Goal: Navigation & Orientation: Understand site structure

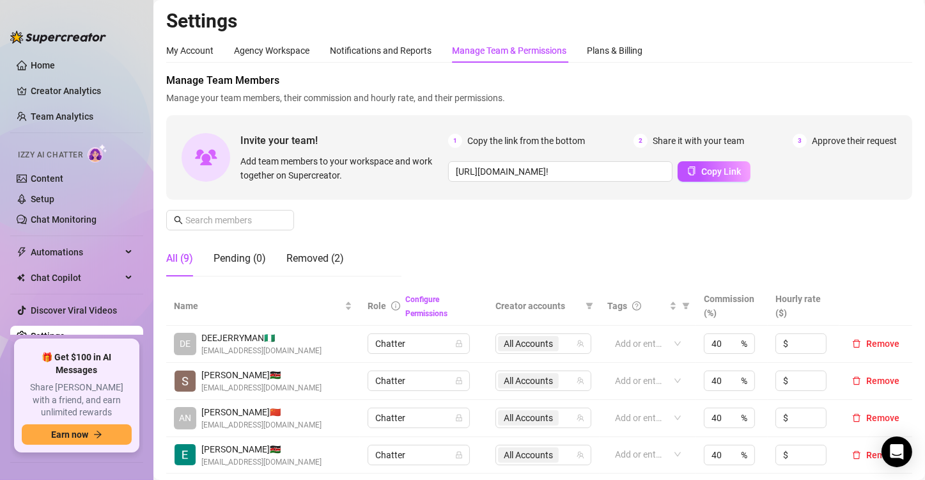
scroll to position [76, 0]
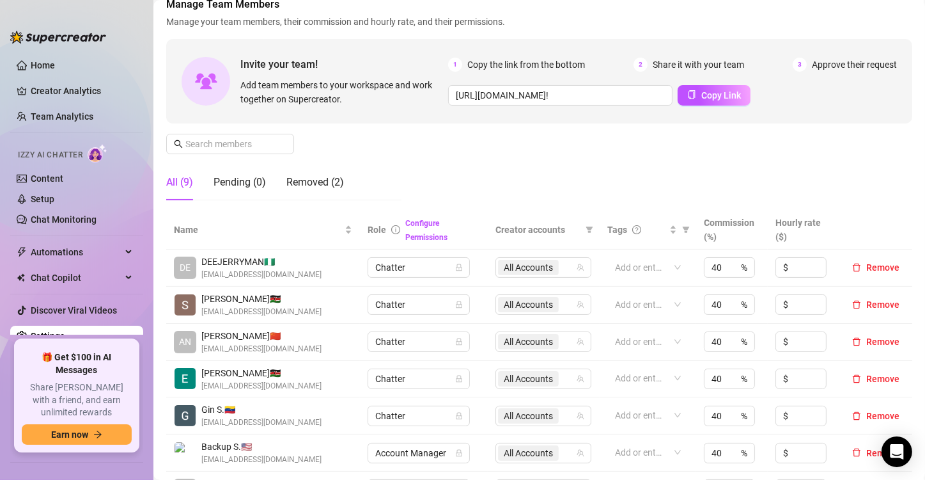
click at [503, 179] on div "Manage Team Members Manage your team members, their commission and hourly rate,…" at bounding box center [539, 104] width 746 height 214
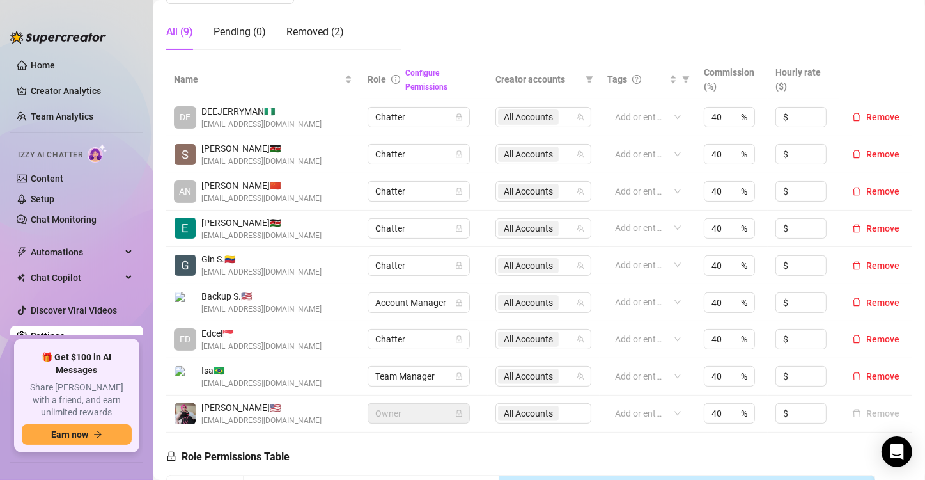
scroll to position [0, 0]
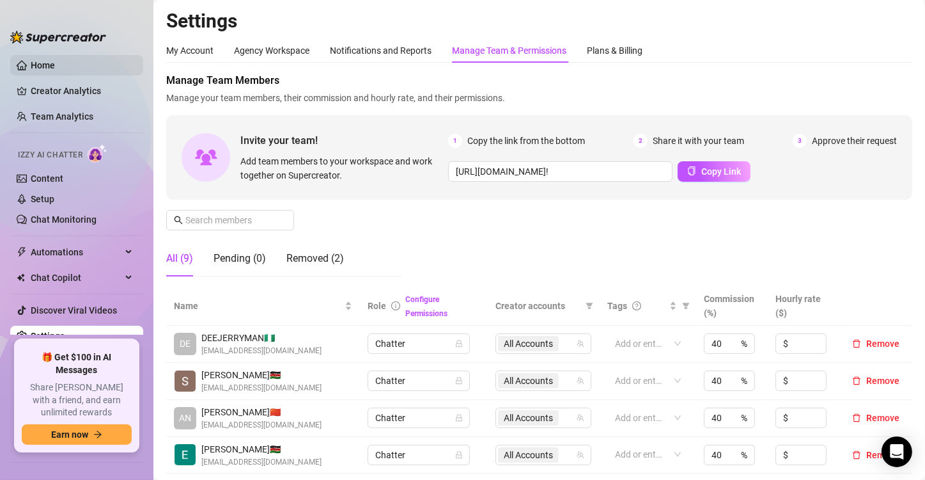
click at [33, 70] on link "Home" at bounding box center [43, 65] width 24 height 10
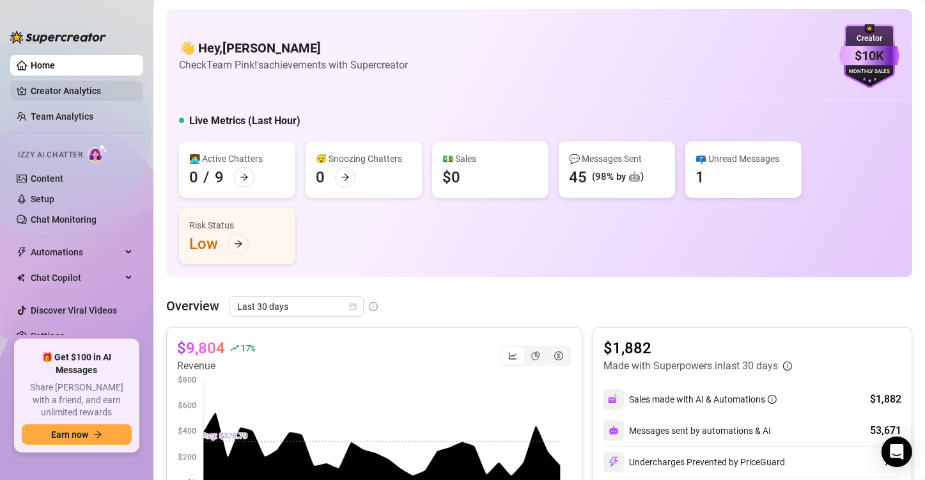
click at [48, 90] on link "Creator Analytics" at bounding box center [82, 91] width 102 height 20
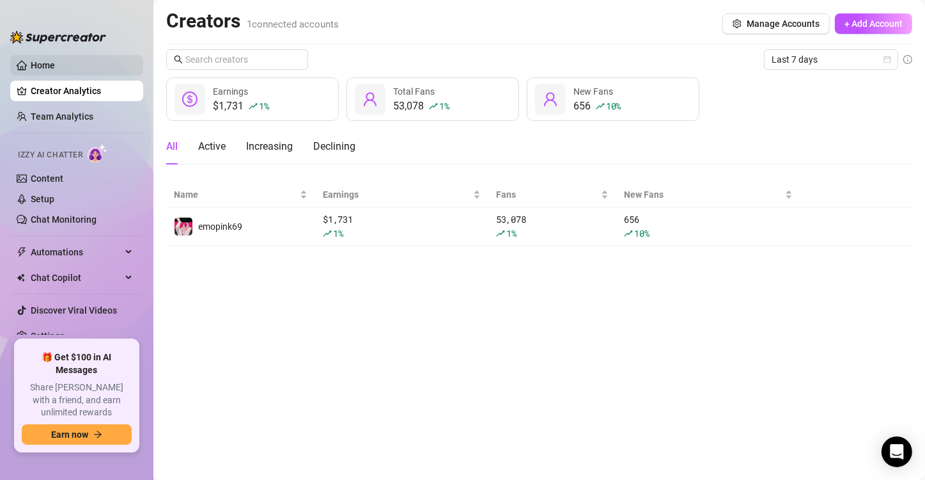
click at [55, 60] on link "Home" at bounding box center [43, 65] width 24 height 10
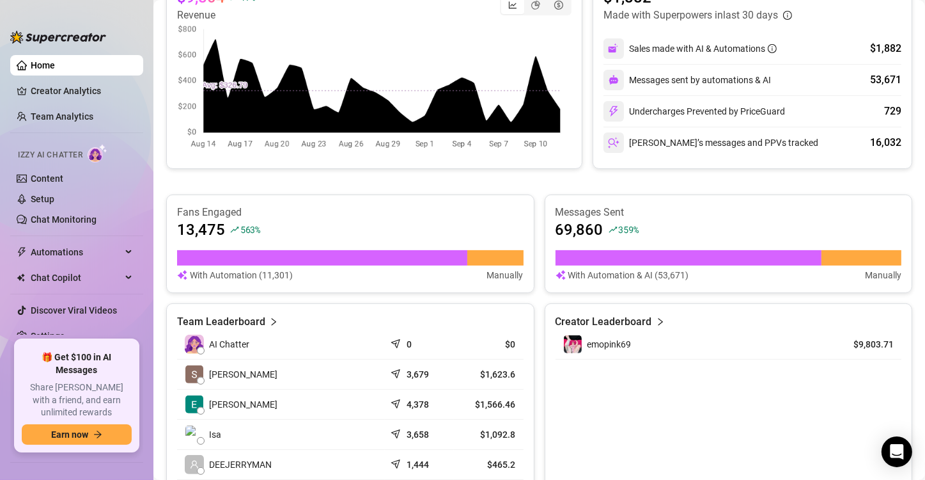
scroll to position [354, 0]
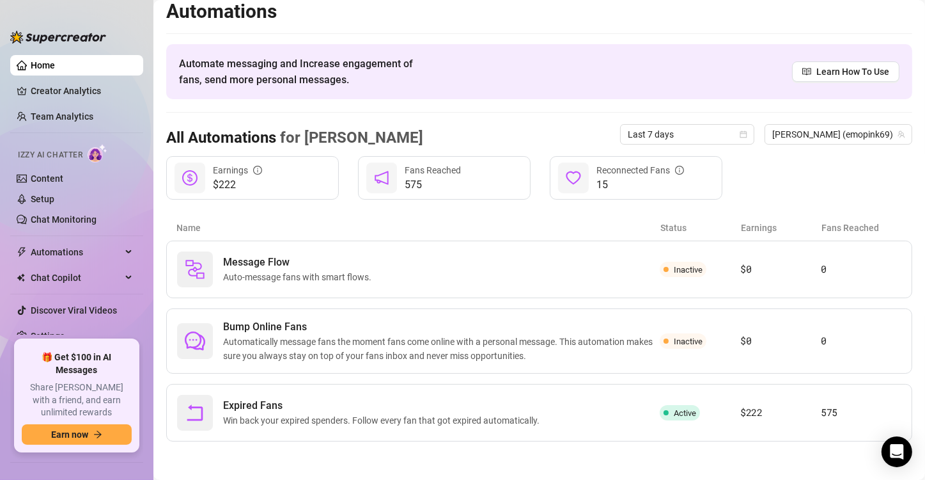
scroll to position [8, 0]
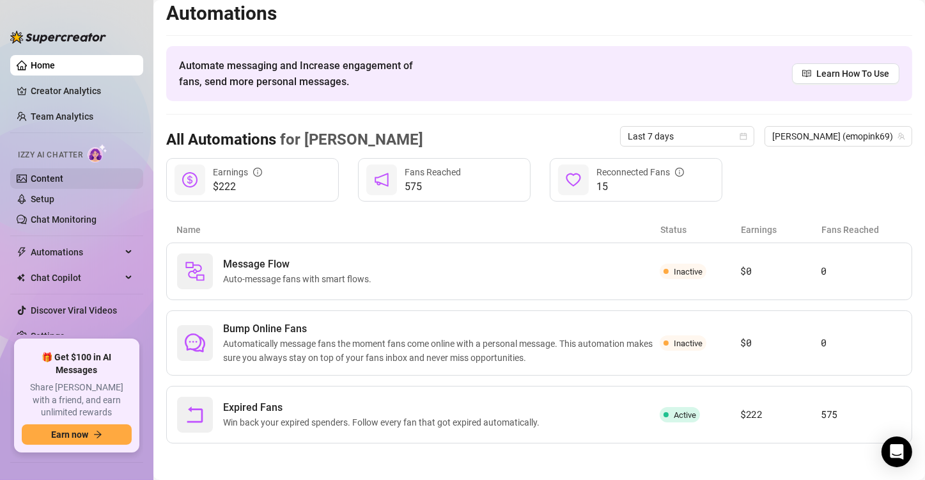
click at [45, 176] on link "Content" at bounding box center [47, 178] width 33 height 10
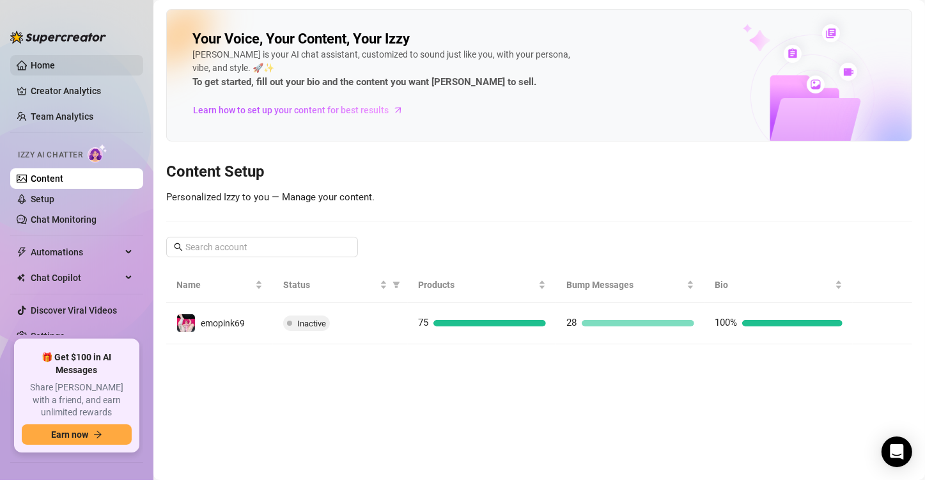
click at [55, 70] on link "Home" at bounding box center [43, 65] width 24 height 10
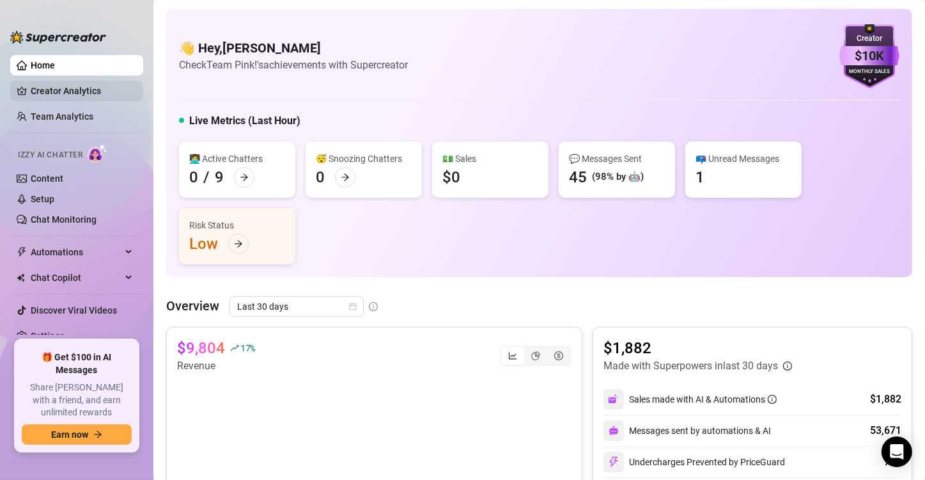
click at [74, 90] on link "Creator Analytics" at bounding box center [82, 91] width 102 height 20
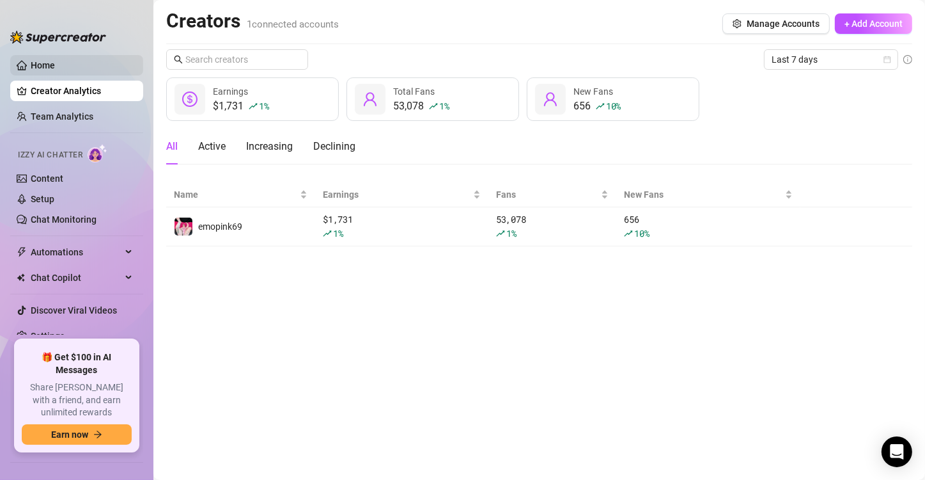
click at [45, 68] on link "Home" at bounding box center [43, 65] width 24 height 10
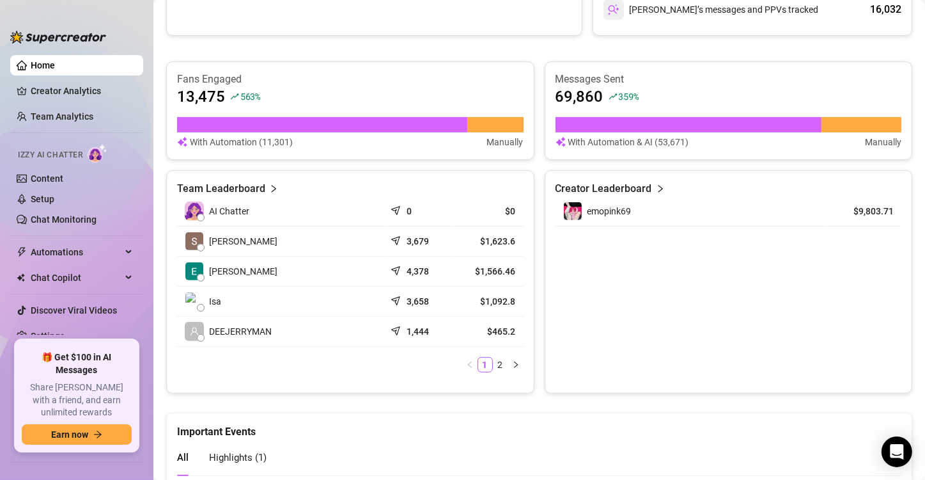
scroll to position [485, 0]
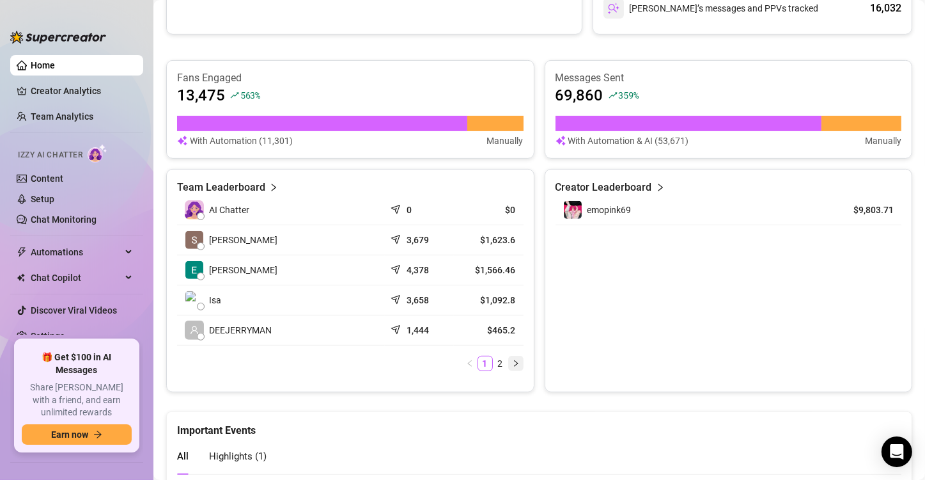
click at [512, 361] on icon "right" at bounding box center [516, 363] width 8 height 8
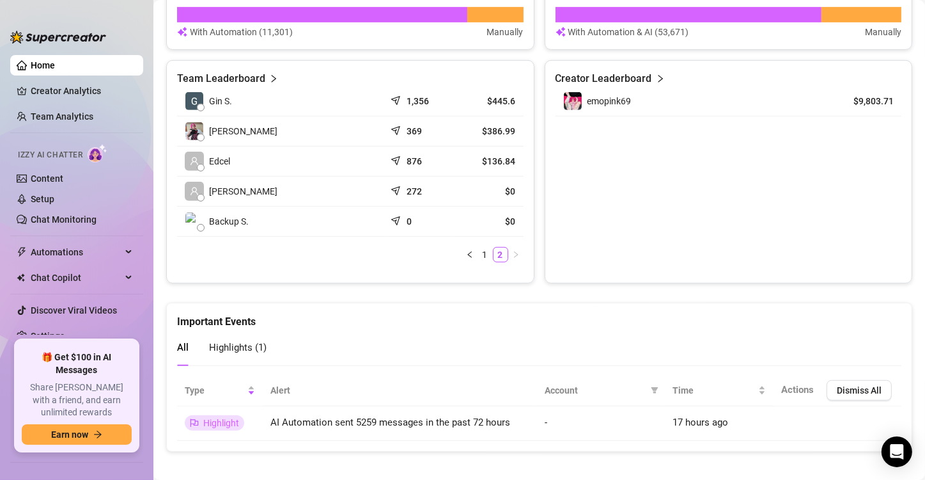
scroll to position [600, 0]
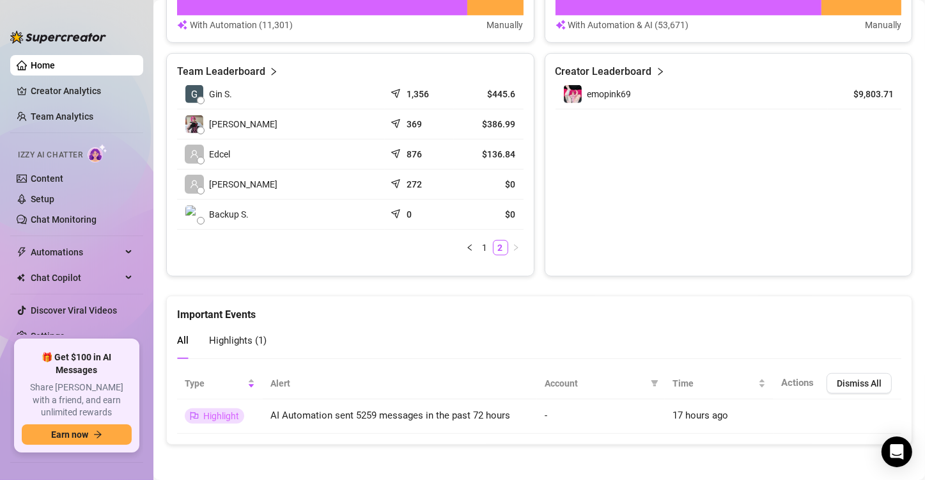
click at [247, 347] on div "Highlights ( 1 )" at bounding box center [238, 340] width 58 height 36
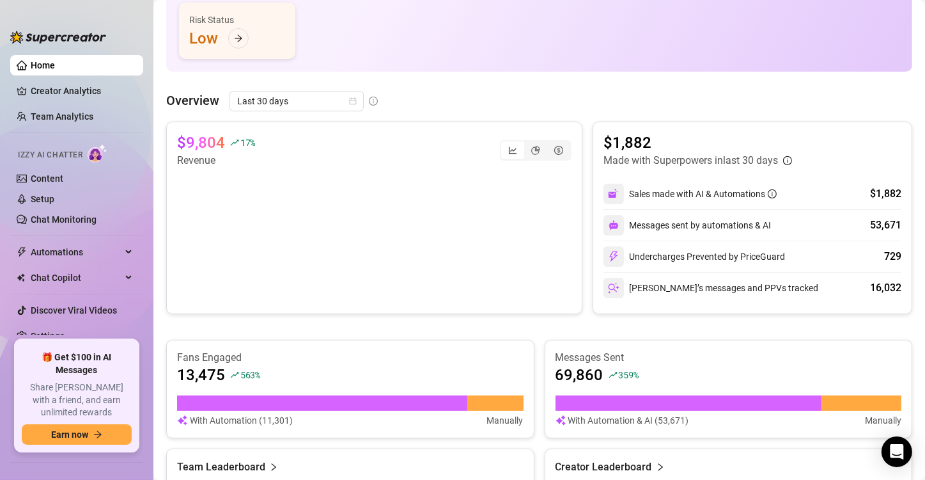
scroll to position [0, 0]
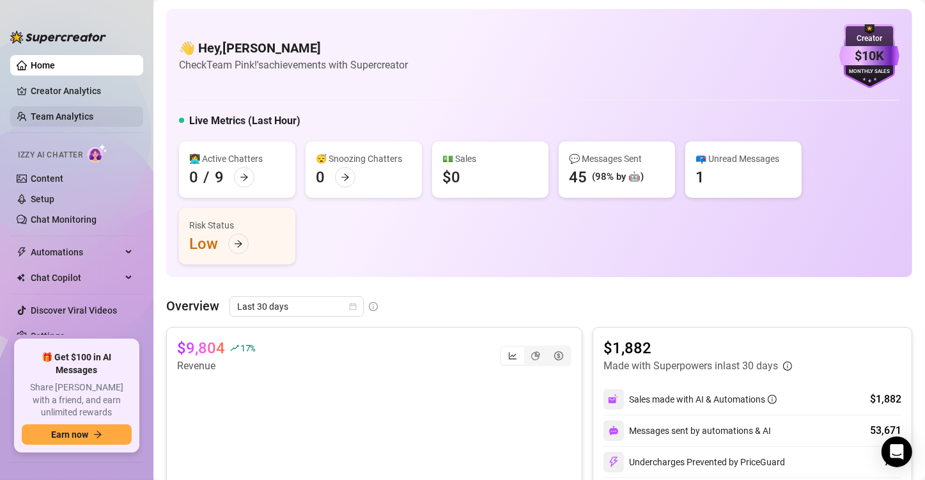
click at [81, 114] on link "Team Analytics" at bounding box center [62, 116] width 63 height 10
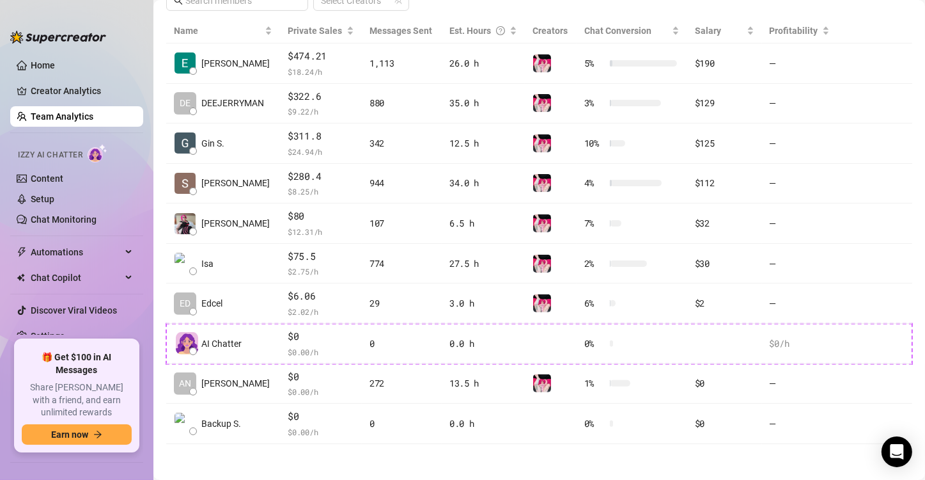
scroll to position [286, 0]
